Goal: Task Accomplishment & Management: Manage account settings

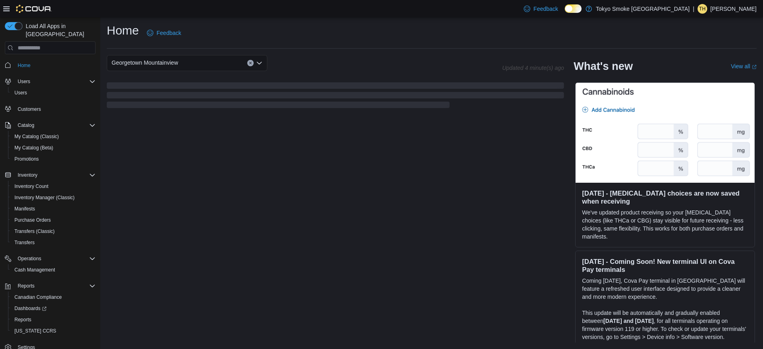
scroll to position [126, 0]
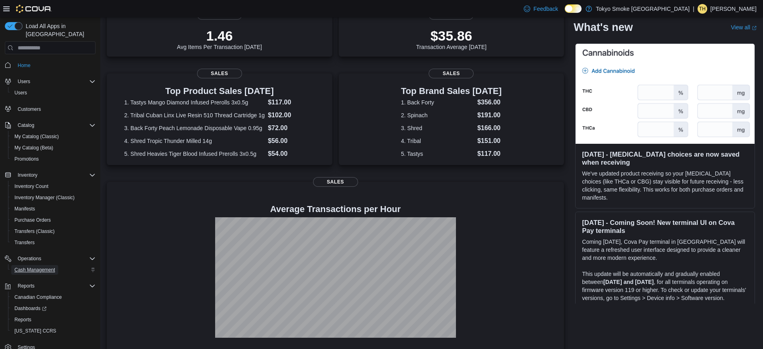
click at [47, 265] on span "Cash Management" at bounding box center [34, 270] width 41 height 10
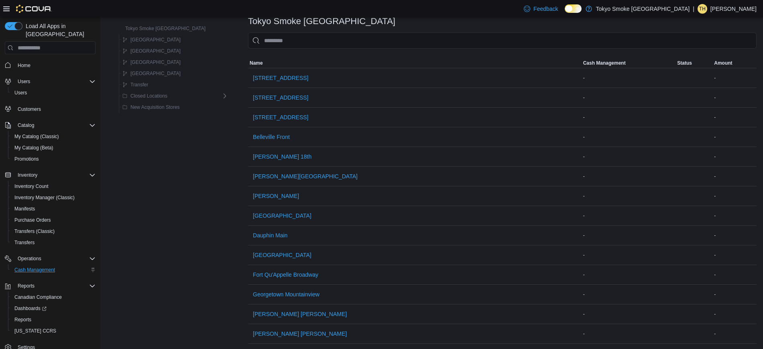
scroll to position [40, 0]
click at [265, 291] on span "Georgetown Mountainview" at bounding box center [286, 294] width 67 height 8
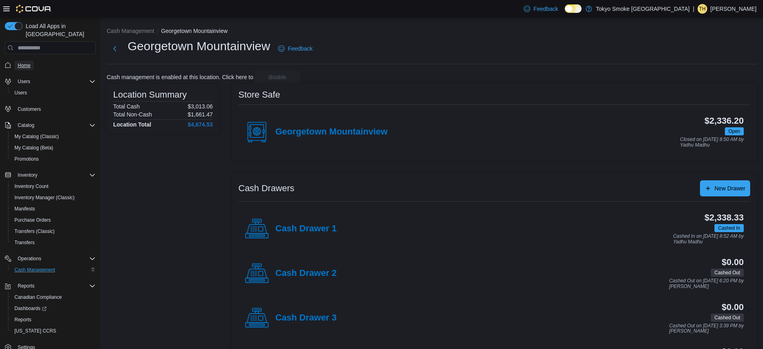
click at [21, 62] on span "Home" at bounding box center [24, 65] width 13 height 6
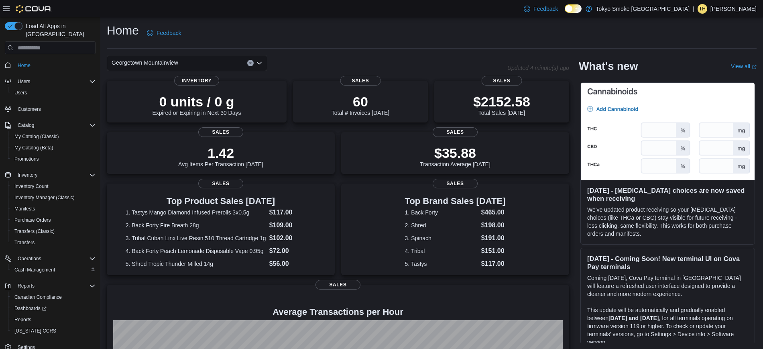
scroll to position [95, 0]
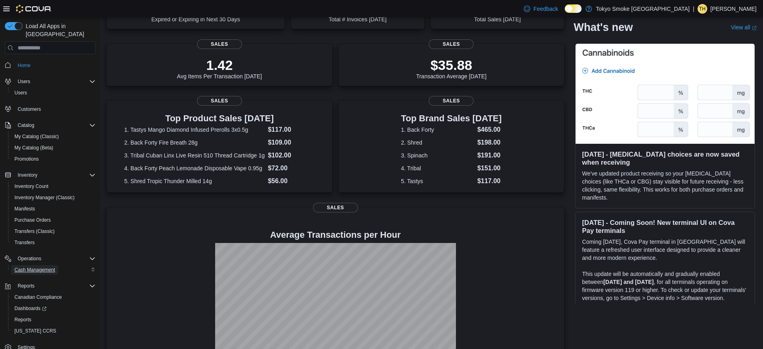
click at [40, 266] on span "Cash Management" at bounding box center [34, 269] width 41 height 6
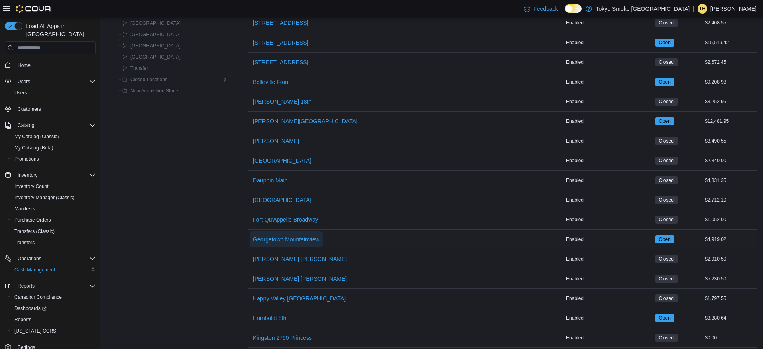
click at [289, 235] on span "Georgetown Mountainview" at bounding box center [286, 239] width 67 height 8
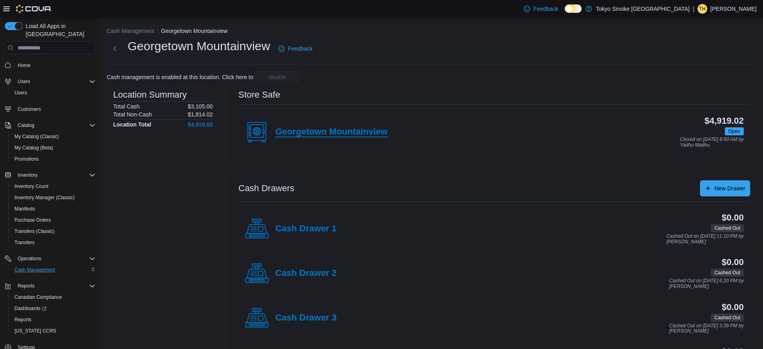
click at [315, 134] on h4 "Georgetown Mountainview" at bounding box center [331, 132] width 112 height 10
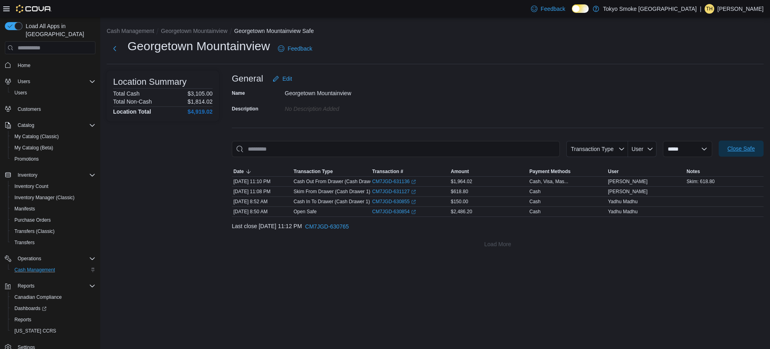
click at [749, 152] on span "Close Safe" at bounding box center [741, 148] width 27 height 8
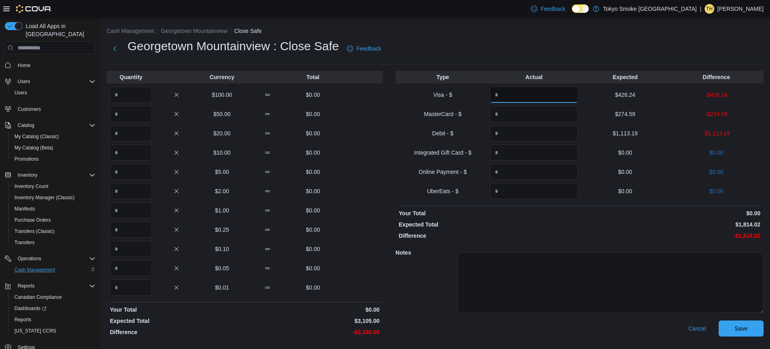
click at [538, 93] on input "Quantity" at bounding box center [534, 95] width 88 height 16
type input "******"
type input "*******"
click at [128, 95] on input "Quantity" at bounding box center [131, 95] width 42 height 16
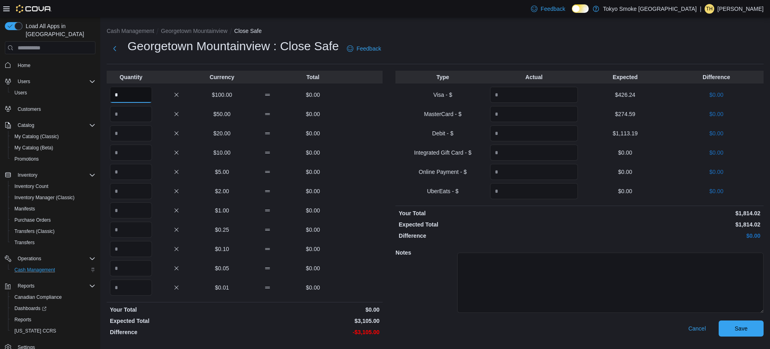
type input "*"
type input "**"
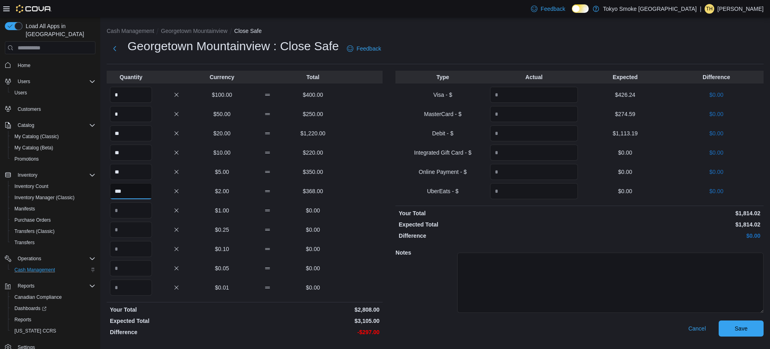
type input "***"
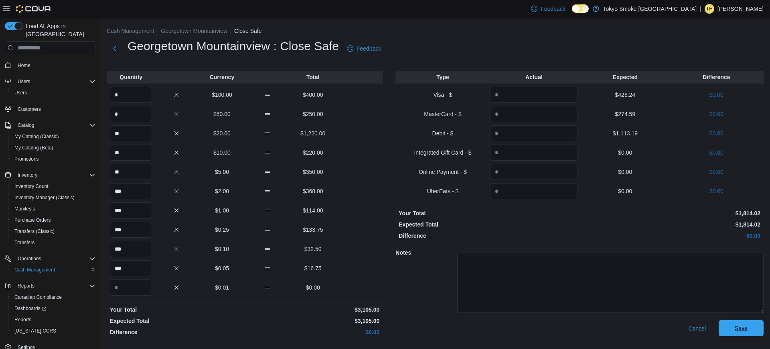
click at [748, 330] on span "Save" at bounding box center [741, 328] width 35 height 16
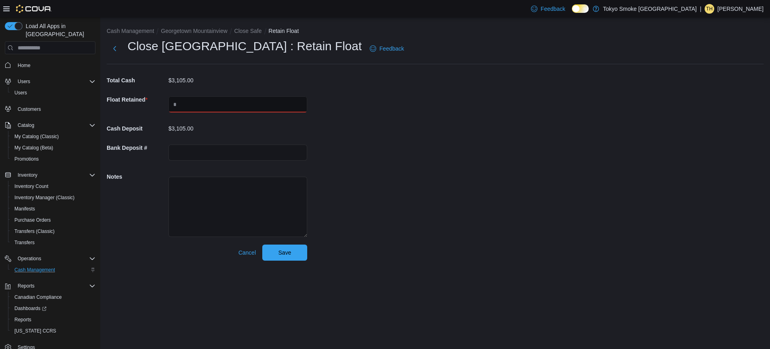
click at [198, 98] on input "text" at bounding box center [237, 104] width 139 height 16
type input "****"
click at [415, 155] on div "Cash Management Georgetown Mountainview Close Safe Retain Float Close Georgetow…" at bounding box center [435, 142] width 670 height 250
click at [286, 256] on span "Save" at bounding box center [284, 252] width 35 height 16
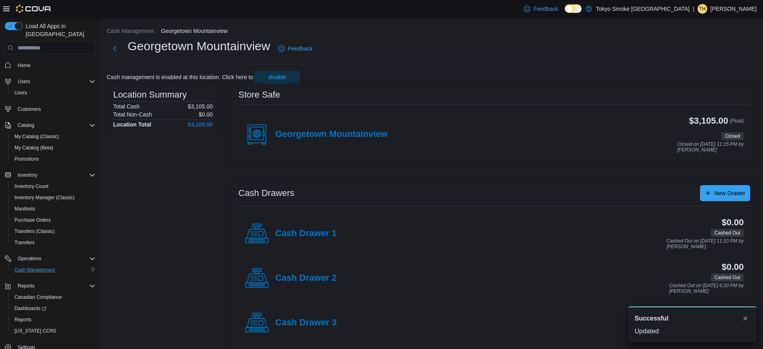
click at [736, 16] on div "Feedback Dark Mode Tokyo Smoke Canada | TH Tyler Hopkinson" at bounding box center [638, 9] width 236 height 16
click at [732, 13] on p "[PERSON_NAME]" at bounding box center [733, 9] width 46 height 10
click at [706, 81] on span "Sign Out" at bounding box center [705, 78] width 22 height 8
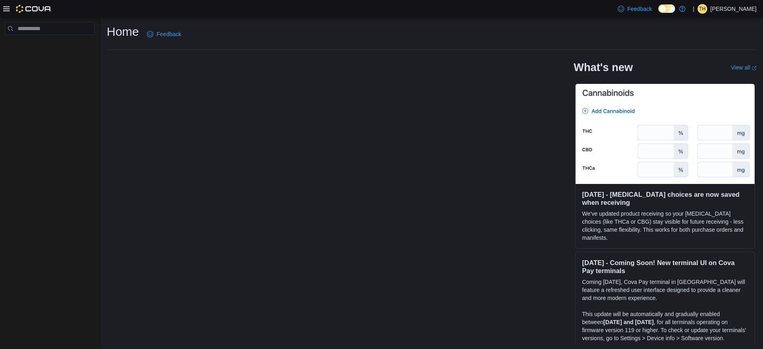
click at [745, 8] on p "[PERSON_NAME]" at bounding box center [733, 9] width 46 height 10
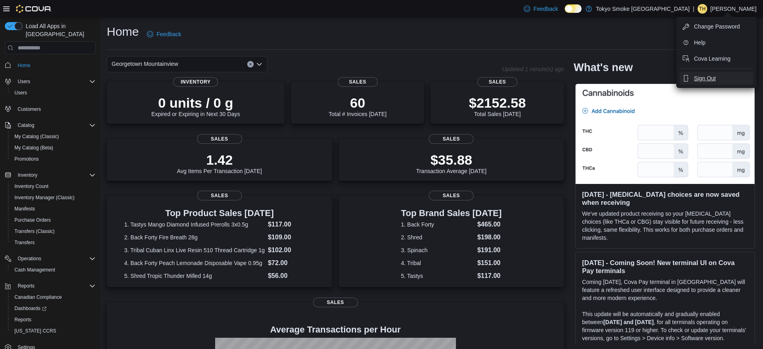
click at [709, 77] on span "Sign Out" at bounding box center [705, 78] width 22 height 8
